Goal: Task Accomplishment & Management: Manage account settings

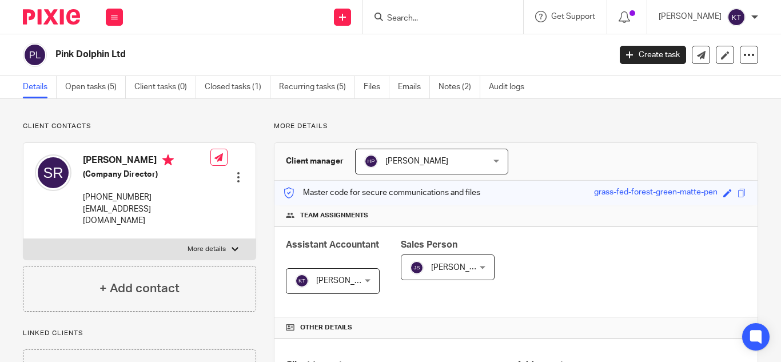
click at [747, 18] on div "[PERSON_NAME]" at bounding box center [708, 17] width 99 height 18
click at [713, 48] on span "My profile" at bounding box center [709, 46] width 35 height 8
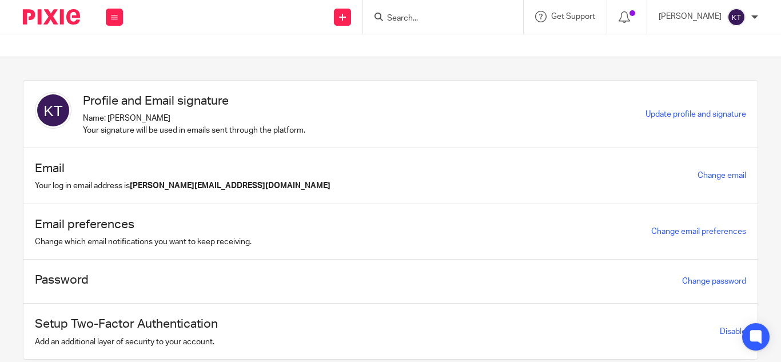
scroll to position [38, 0]
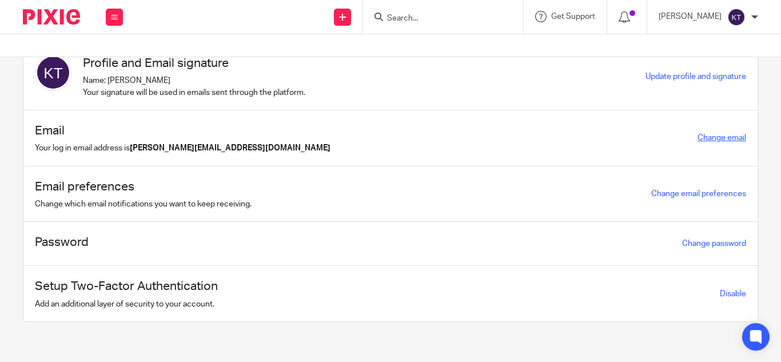
click at [700, 141] on link "Change email" at bounding box center [721, 138] width 49 height 8
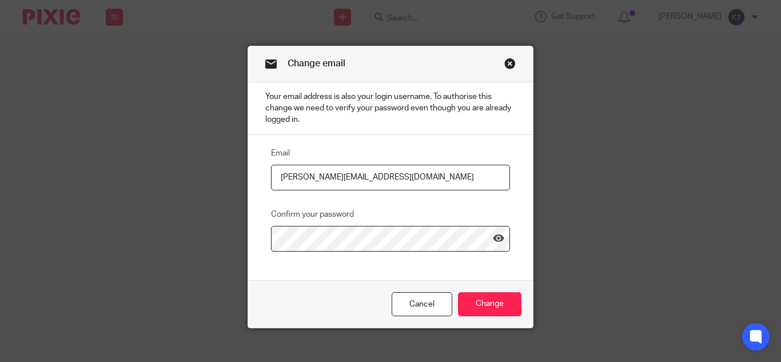
click at [322, 182] on input "kavya@jumpaccounting.co.uk" at bounding box center [390, 178] width 239 height 26
type input "kavya@riseaccounting.co.uk"
click at [486, 312] on input "Change" at bounding box center [489, 304] width 63 height 25
click at [475, 308] on input "Change" at bounding box center [489, 304] width 63 height 25
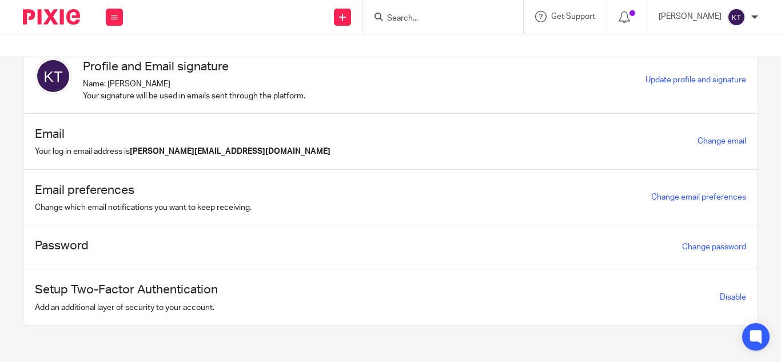
scroll to position [38, 0]
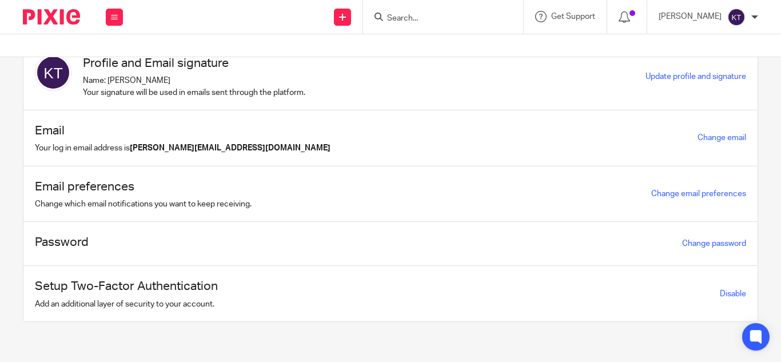
click at [59, 76] on img at bounding box center [53, 72] width 37 height 37
click at [715, 75] on span "Update profile and signature" at bounding box center [695, 77] width 101 height 8
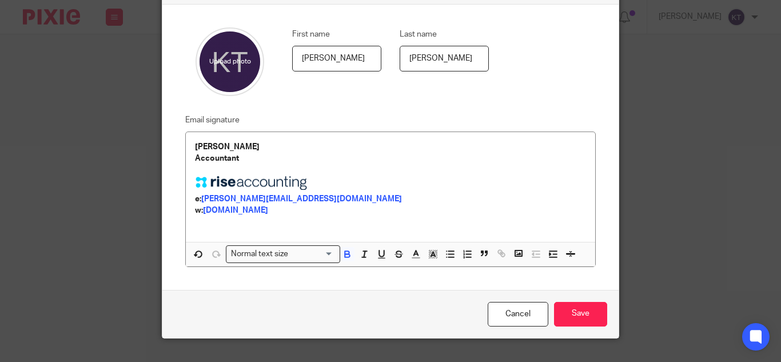
scroll to position [100, 0]
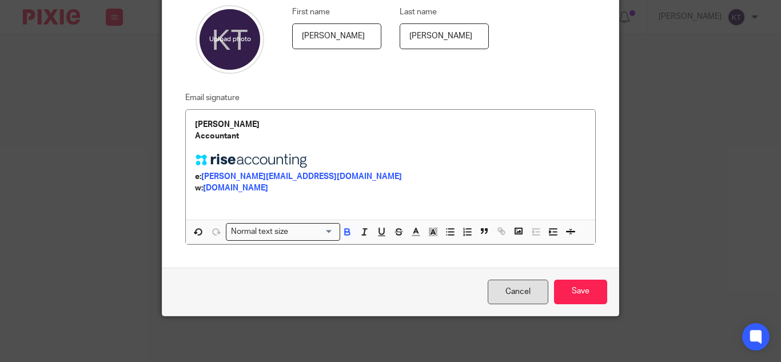
click at [500, 300] on link "Cancel" at bounding box center [518, 292] width 61 height 25
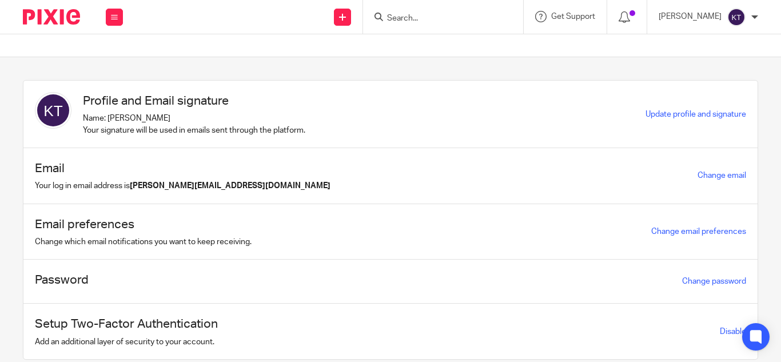
click at [753, 19] on div at bounding box center [754, 17] width 7 height 7
click at [707, 62] on span "Email integration" at bounding box center [721, 62] width 59 height 8
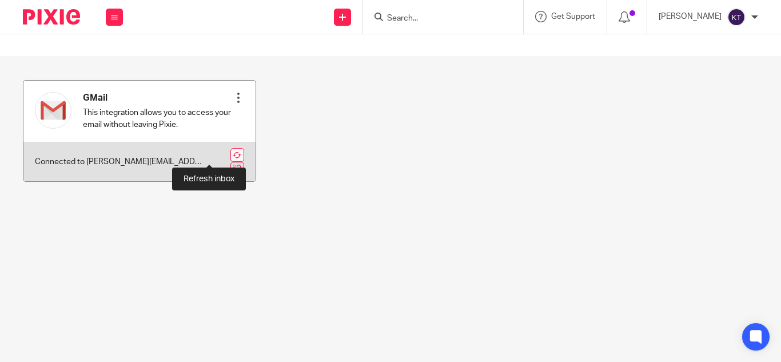
click at [230, 154] on link at bounding box center [237, 155] width 14 height 14
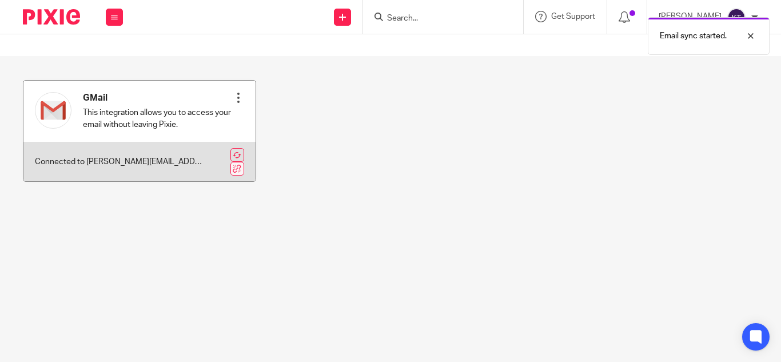
click at [230, 162] on link at bounding box center [237, 169] width 14 height 14
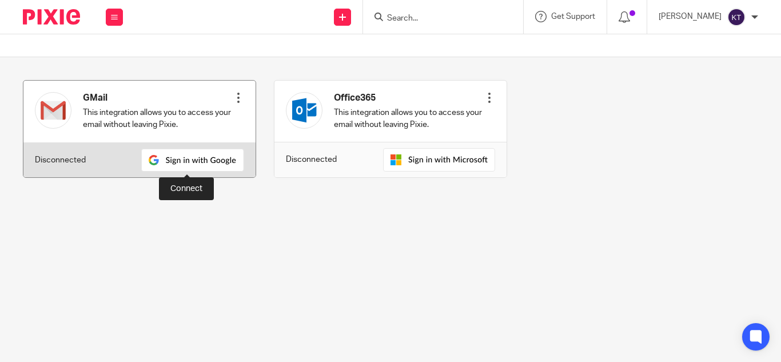
click at [180, 158] on img at bounding box center [192, 160] width 103 height 23
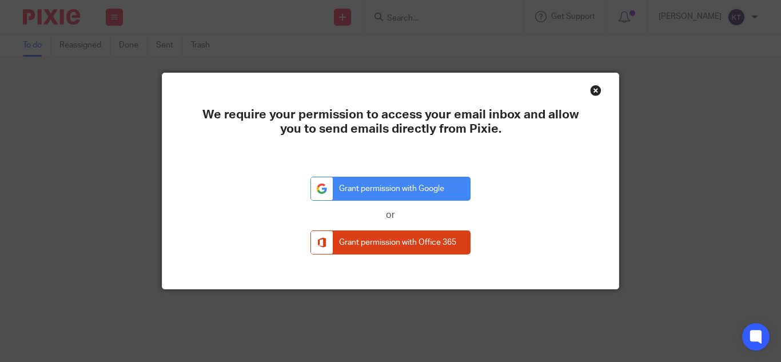
click at [592, 91] on div "Close this dialog window" at bounding box center [595, 90] width 11 height 11
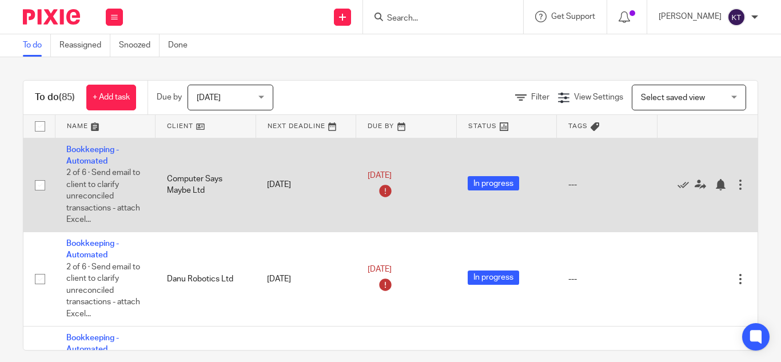
click at [115, 180] on span "2 of 6 · Send email to client to clarify unreconciled transactions - attach Exc…" at bounding box center [103, 196] width 74 height 55
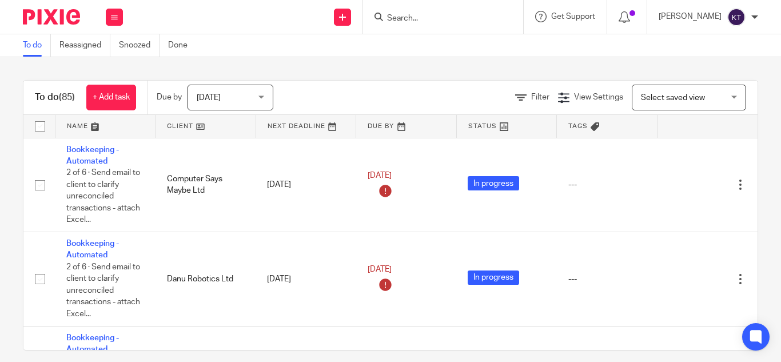
click at [757, 13] on div "[PERSON_NAME]" at bounding box center [708, 17] width 99 height 18
click at [719, 58] on span "Email integration" at bounding box center [721, 62] width 59 height 8
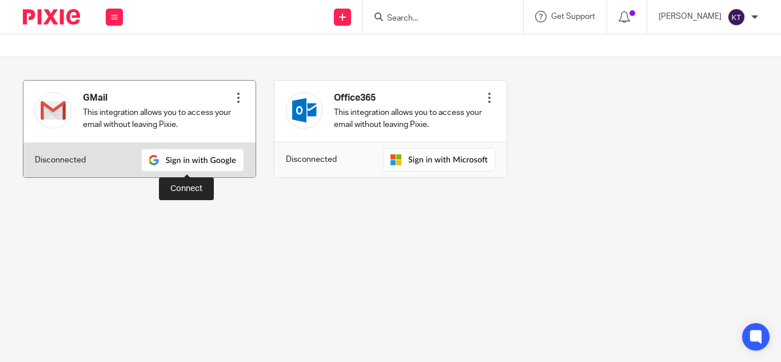
click at [189, 156] on img at bounding box center [192, 160] width 103 height 23
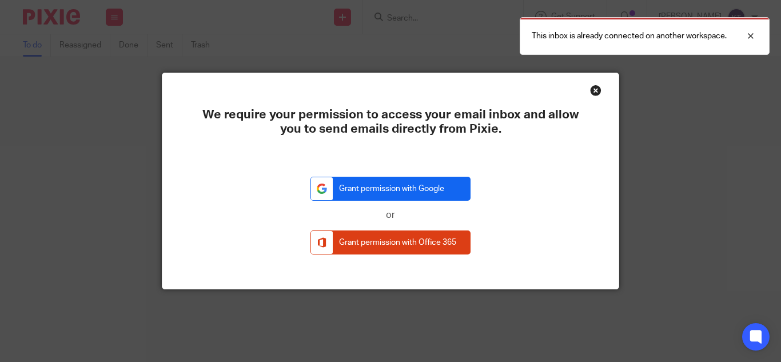
click at [369, 194] on link "Grant permission with Google" at bounding box center [390, 189] width 160 height 25
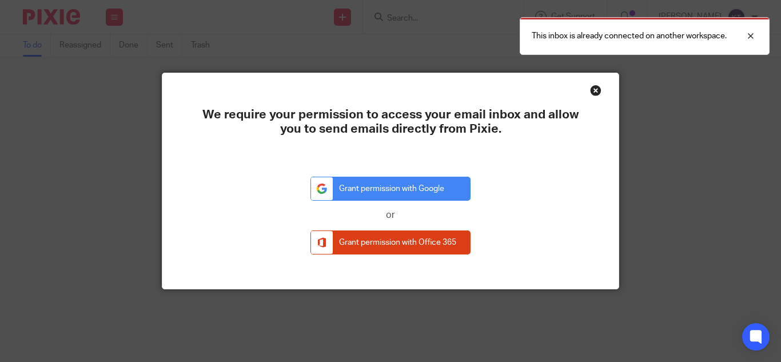
click at [595, 91] on div "Close this dialog window" at bounding box center [595, 90] width 11 height 11
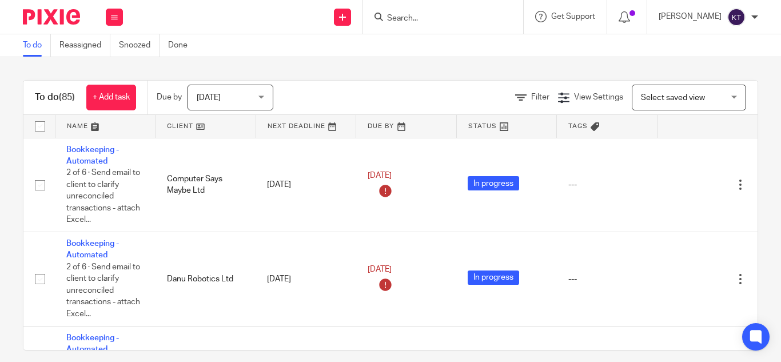
click at [753, 22] on div "[PERSON_NAME]" at bounding box center [708, 17] width 99 height 18
click at [728, 58] on li "Email integration" at bounding box center [713, 62] width 75 height 17
click at [723, 62] on span "Email integration" at bounding box center [721, 62] width 59 height 8
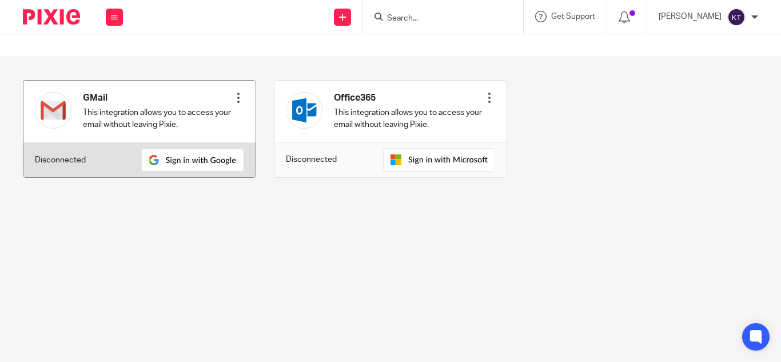
click at [233, 94] on div at bounding box center [238, 97] width 11 height 11
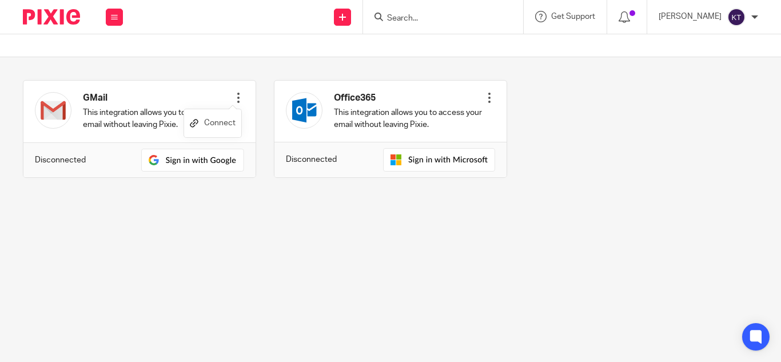
click at [222, 122] on link "Connect" at bounding box center [213, 123] width 46 height 17
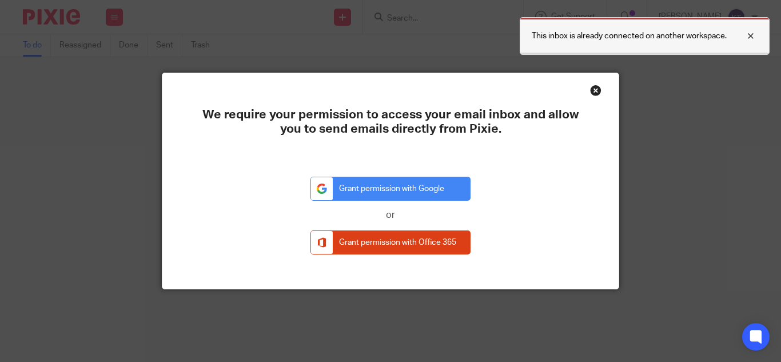
click at [614, 41] on p "This inbox is already connected on another workspace." at bounding box center [629, 35] width 195 height 11
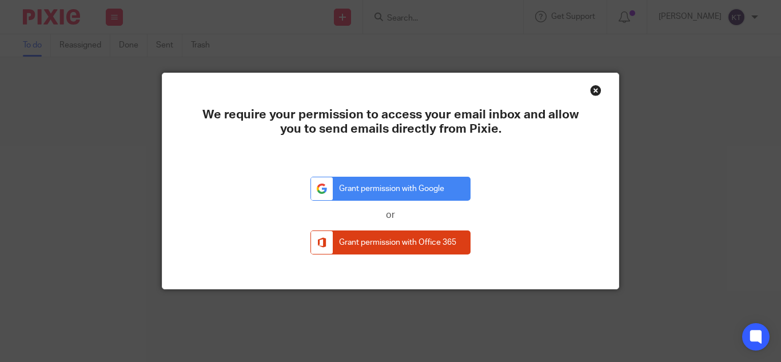
click at [591, 90] on div "Close this dialog window" at bounding box center [595, 90] width 11 height 11
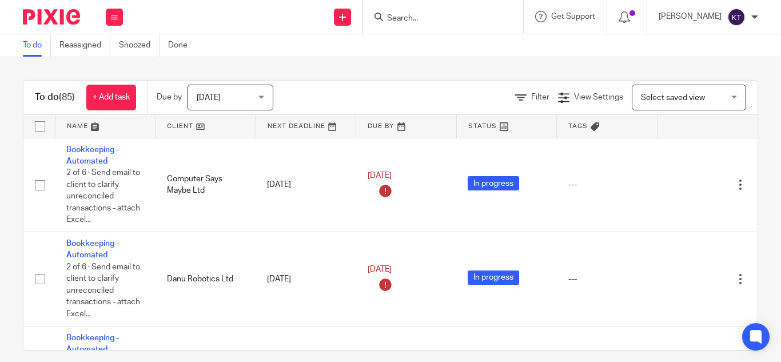
click at [740, 19] on img at bounding box center [736, 17] width 18 height 18
click at [712, 57] on li "Email integration" at bounding box center [713, 62] width 75 height 17
click at [718, 61] on span "Email integration" at bounding box center [721, 62] width 59 height 8
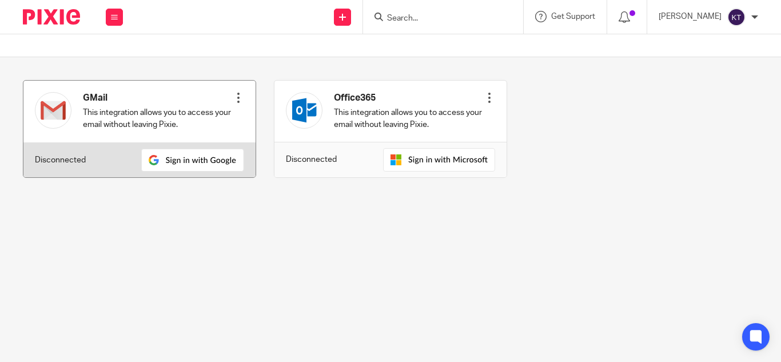
click at [233, 97] on div at bounding box center [238, 97] width 11 height 11
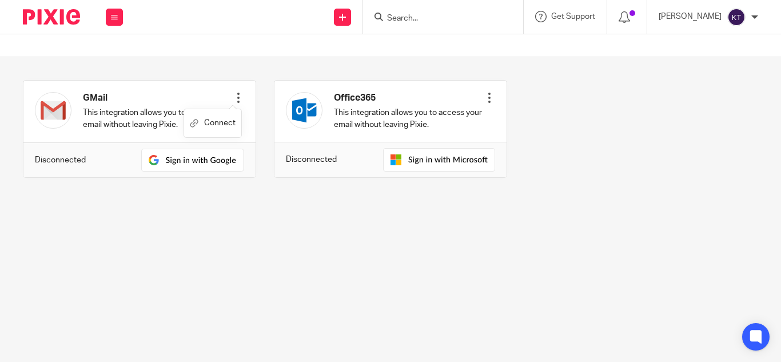
click at [200, 133] on ul "Connect" at bounding box center [212, 123] width 57 height 28
click at [204, 126] on link "Connect" at bounding box center [213, 123] width 46 height 17
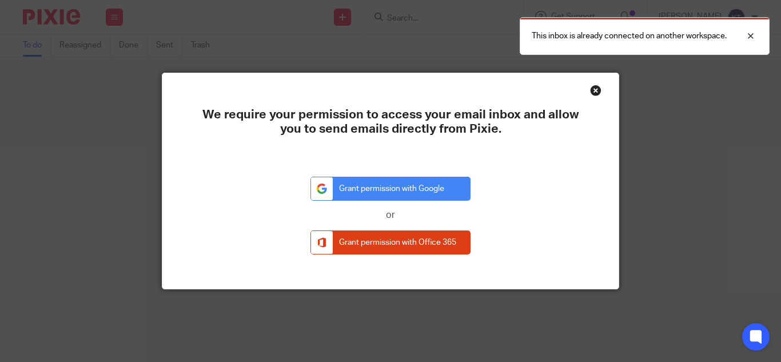
click at [591, 89] on div "Close this dialog window" at bounding box center [595, 90] width 11 height 11
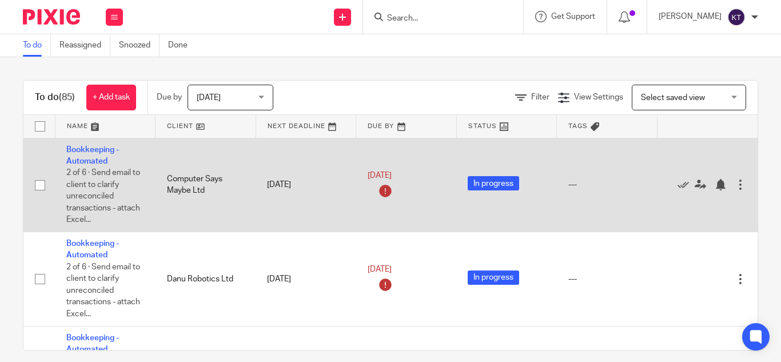
click at [39, 185] on input "checkbox" at bounding box center [40, 185] width 22 height 22
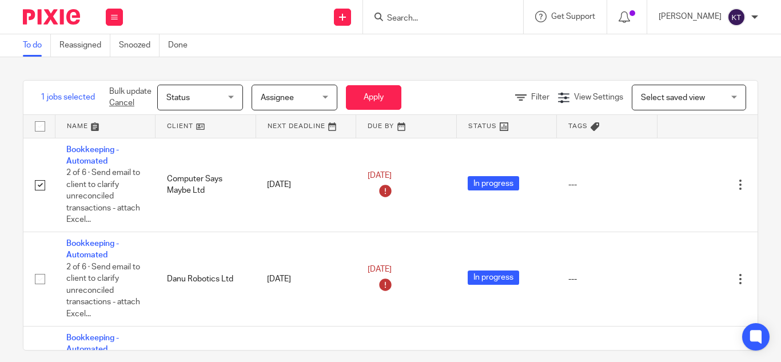
click at [194, 101] on span "Status" at bounding box center [196, 97] width 61 height 24
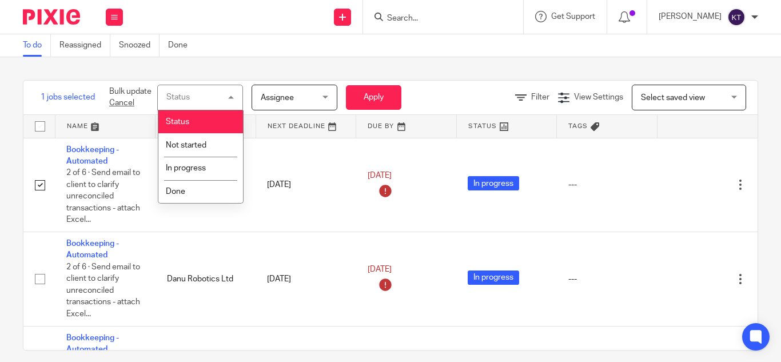
click at [286, 63] on div "1 jobs selected Bulk update Cancel Status Status Status Not started In progress…" at bounding box center [390, 209] width 781 height 305
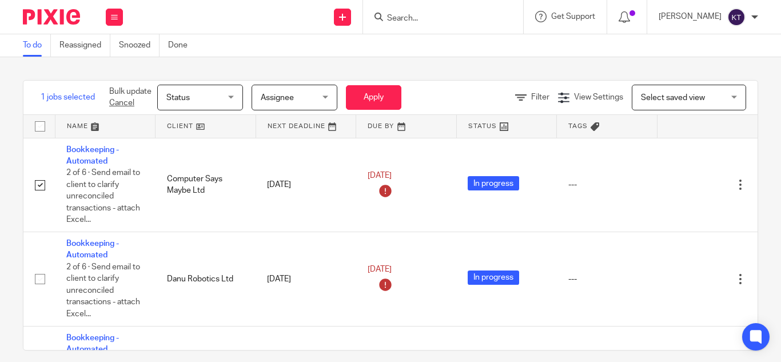
click at [294, 95] on span "Assignee" at bounding box center [277, 98] width 33 height 8
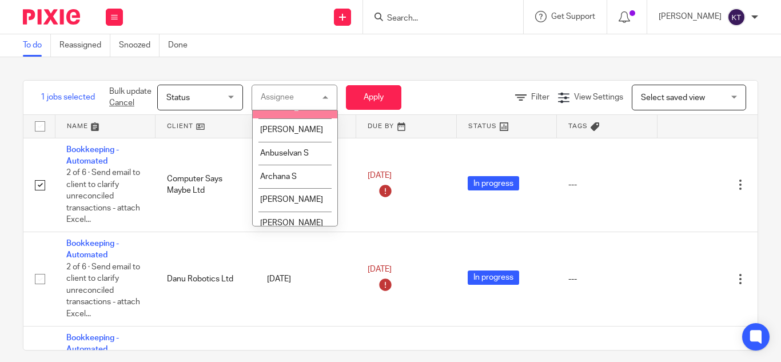
scroll to position [85, 0]
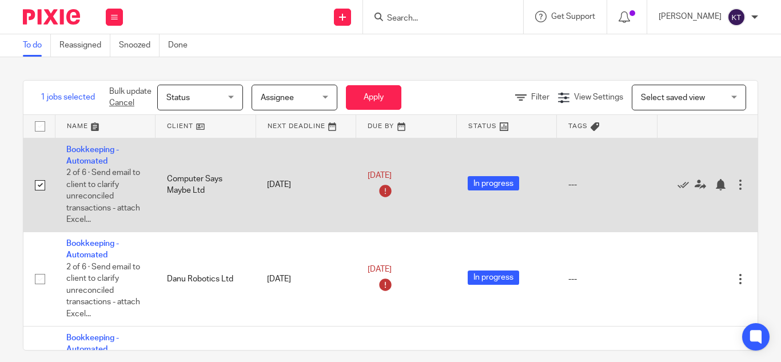
click at [37, 184] on input "checkbox" at bounding box center [40, 185] width 22 height 22
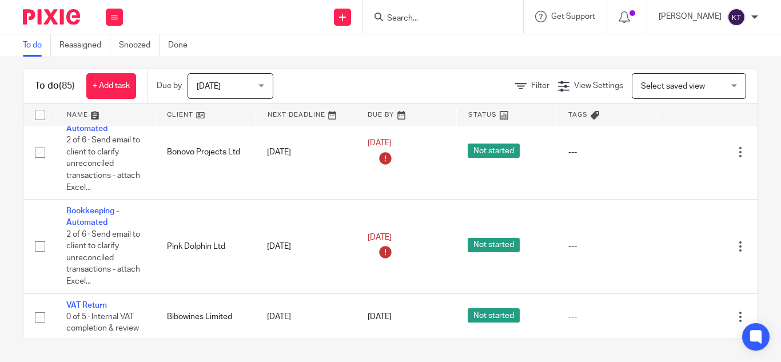
scroll to position [5425, 0]
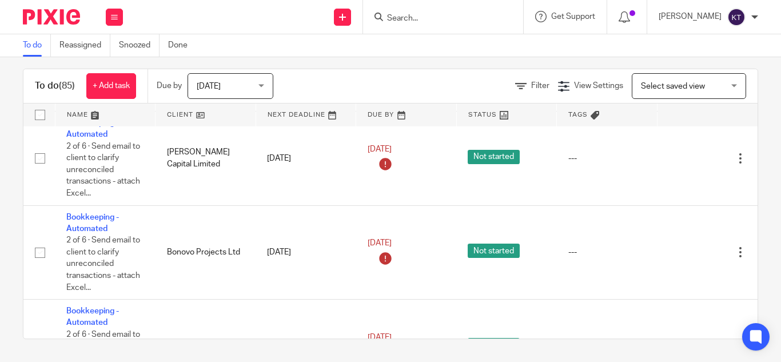
click at [659, 86] on span "Select saved view" at bounding box center [673, 86] width 64 height 8
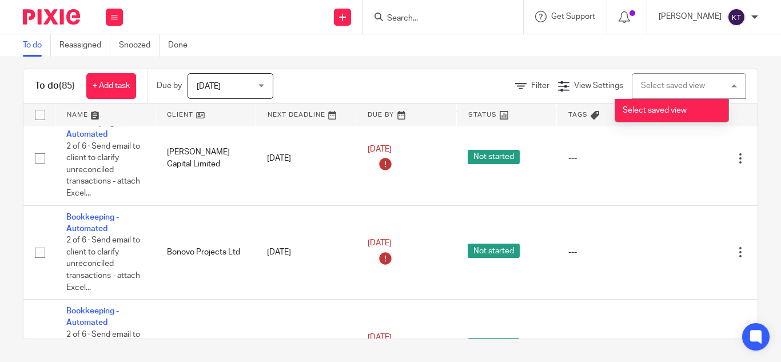
click at [455, 66] on div "To do (85) + Add task Due by [DATE] [DATE] [DATE] [DATE] This week Next week Th…" at bounding box center [390, 209] width 781 height 305
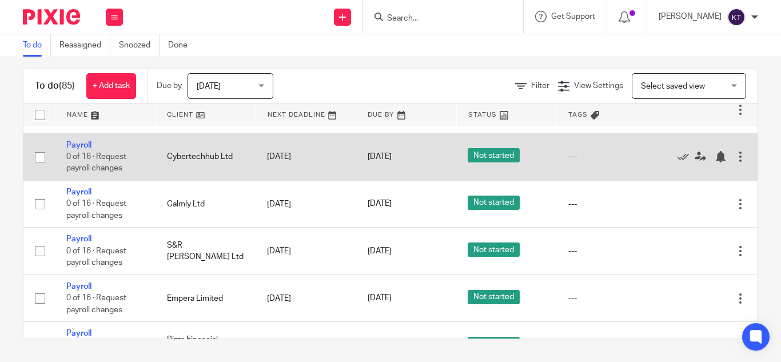
scroll to position [5922, 5]
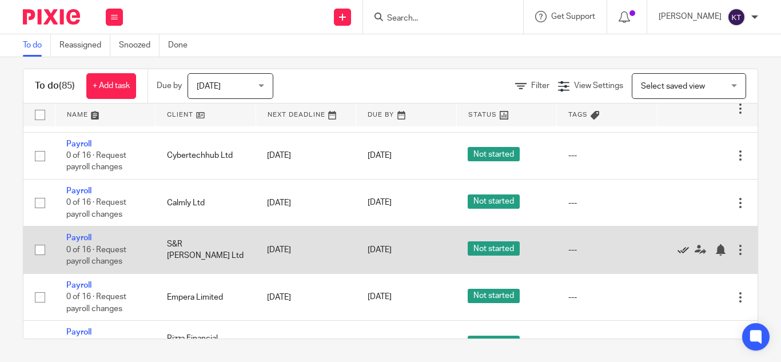
click at [677, 250] on icon at bounding box center [682, 249] width 11 height 11
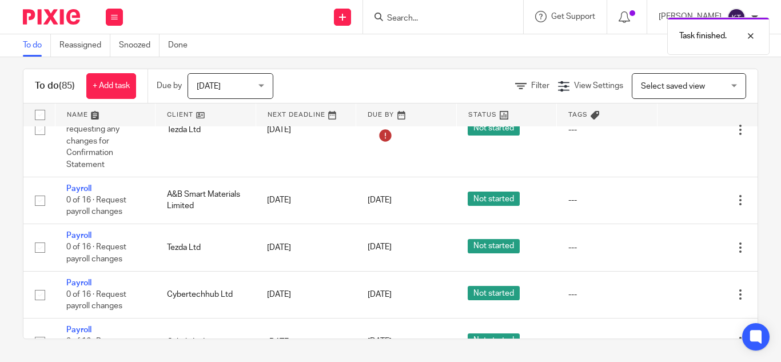
scroll to position [5782, 0]
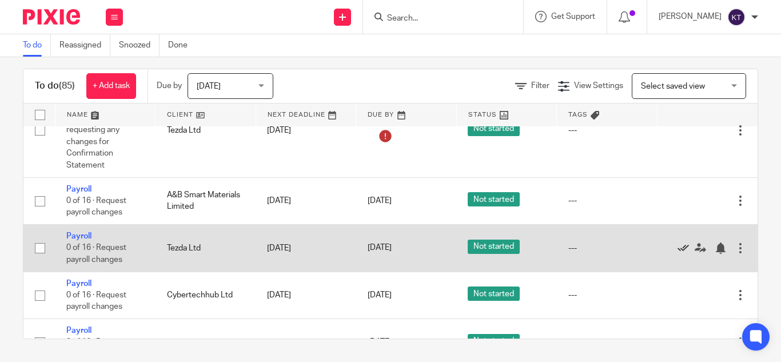
click at [681, 252] on icon at bounding box center [682, 247] width 11 height 11
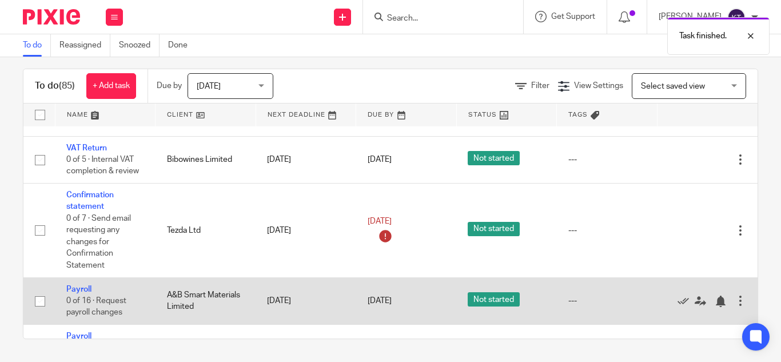
scroll to position [5681, 0]
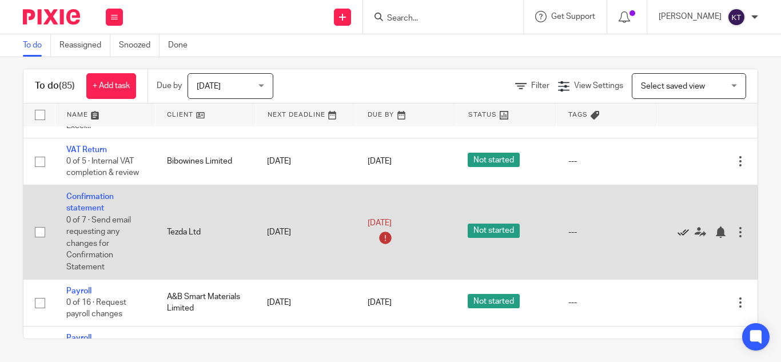
click at [682, 234] on icon at bounding box center [682, 231] width 11 height 11
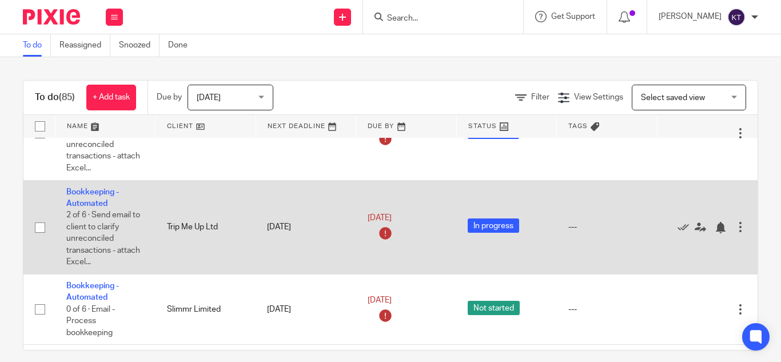
scroll to position [0, 1]
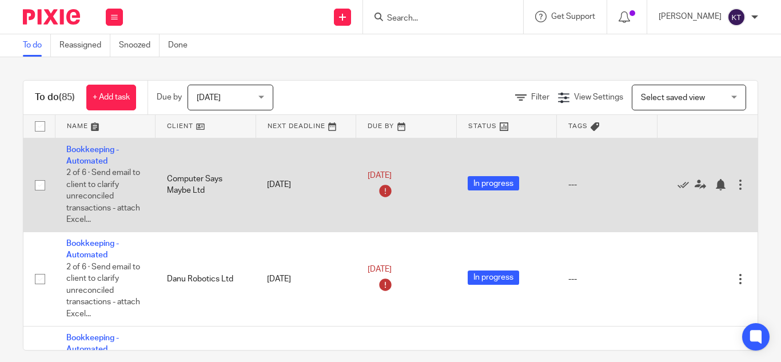
click at [35, 188] on input "checkbox" at bounding box center [40, 185] width 22 height 22
checkbox input "true"
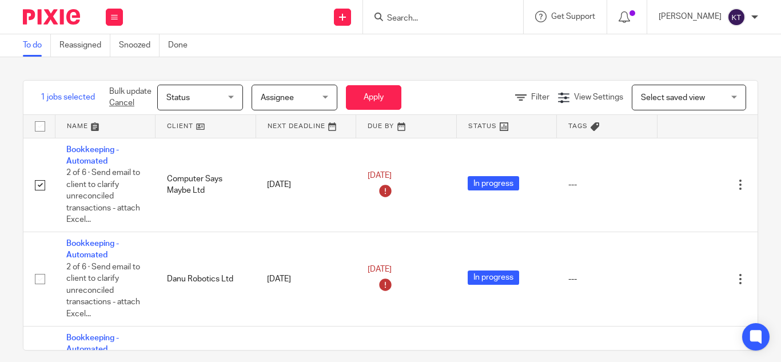
click at [277, 101] on span "Assignee" at bounding box center [277, 98] width 33 height 8
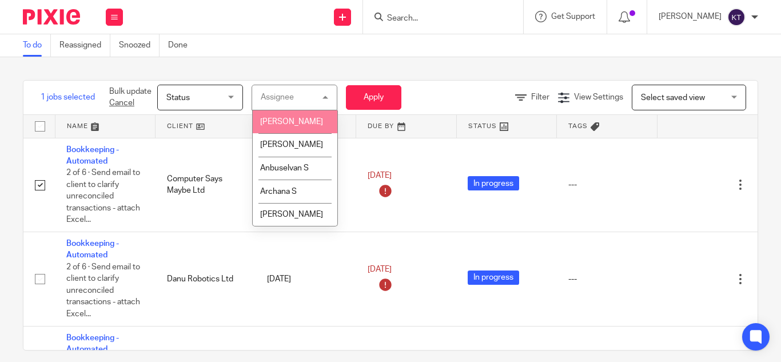
scroll to position [71, 0]
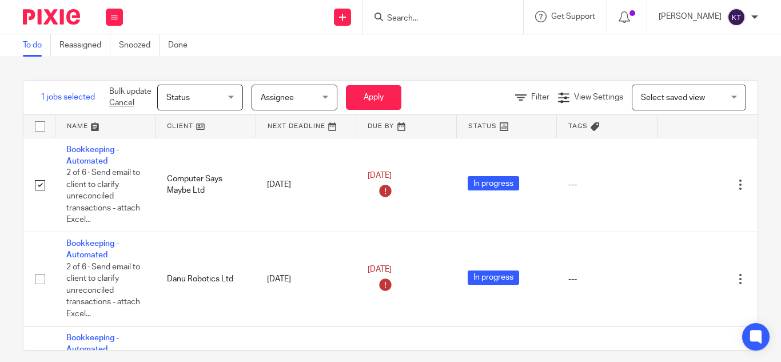
click at [378, 54] on div "To do Reassigned Snoozed Done" at bounding box center [390, 45] width 781 height 23
